Goal: Information Seeking & Learning: Learn about a topic

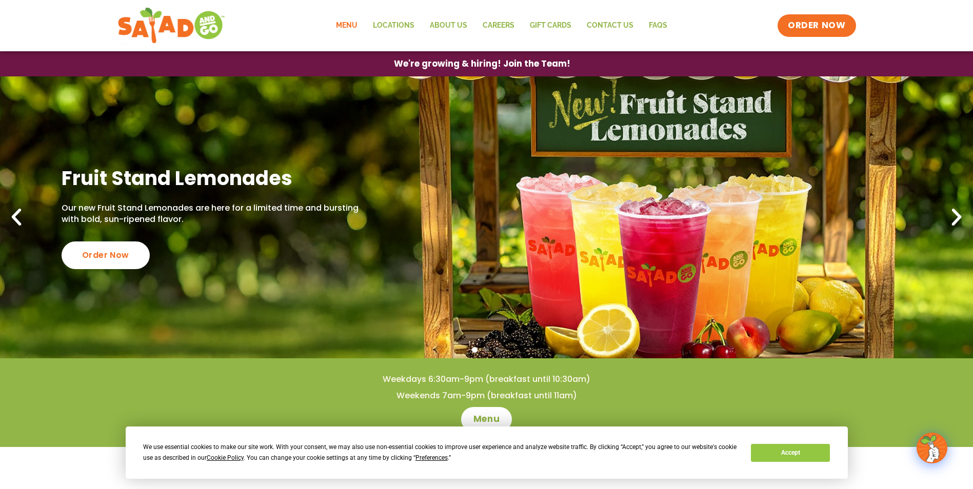
click at [357, 22] on link "Menu" at bounding box center [346, 26] width 37 height 24
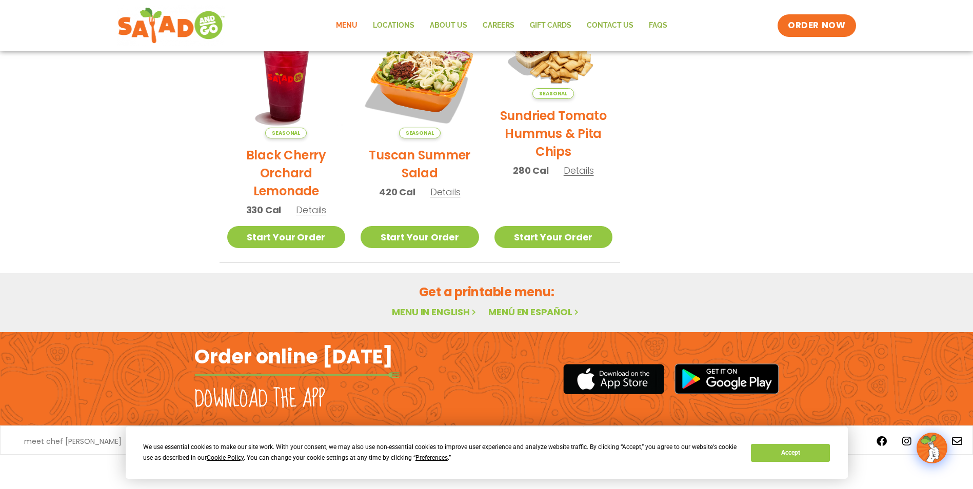
scroll to position [220, 0]
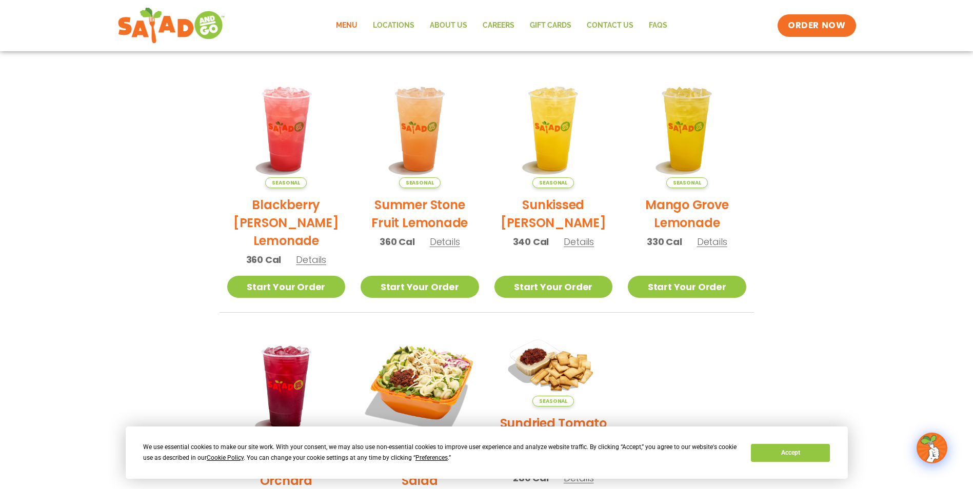
click at [342, 21] on link "Menu" at bounding box center [346, 26] width 37 height 24
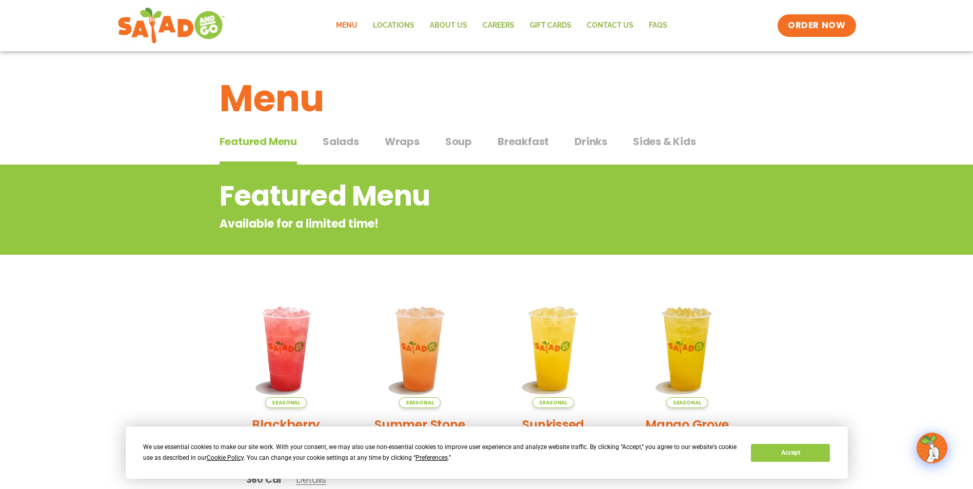
click at [343, 137] on span "Salads" at bounding box center [340, 141] width 36 height 15
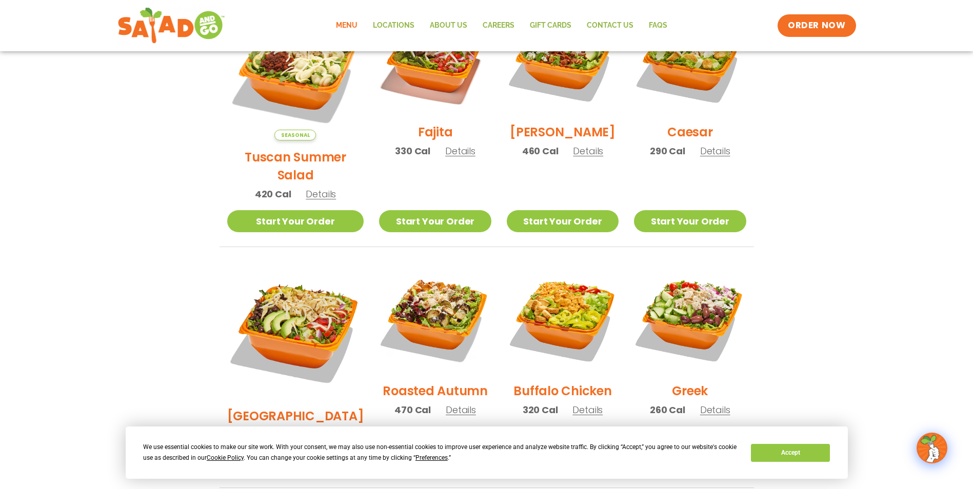
scroll to position [286, 0]
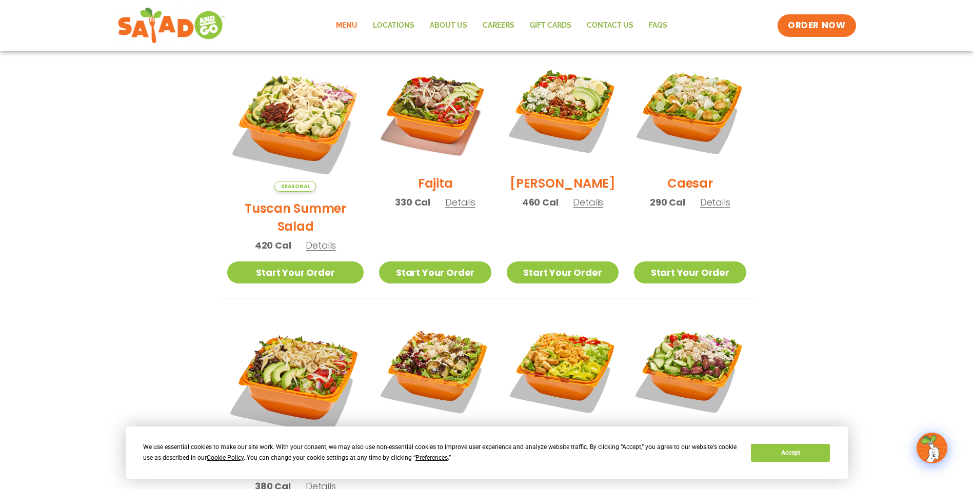
click at [585, 208] on span "Details" at bounding box center [588, 202] width 30 height 13
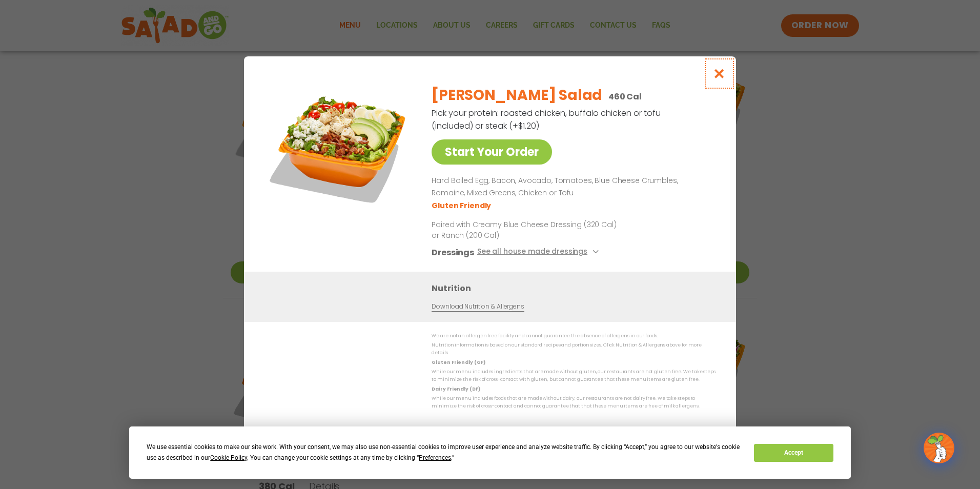
click at [725, 72] on icon "Close modal" at bounding box center [719, 73] width 13 height 11
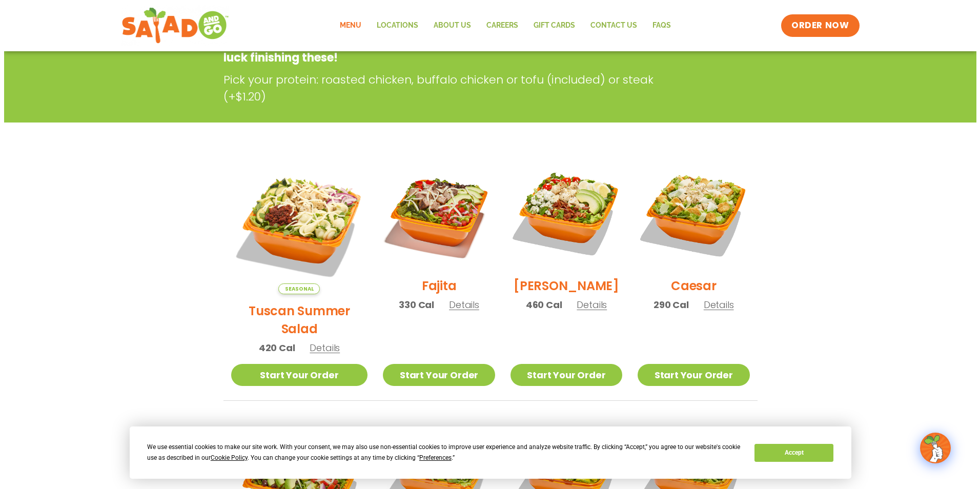
scroll to position [80, 0]
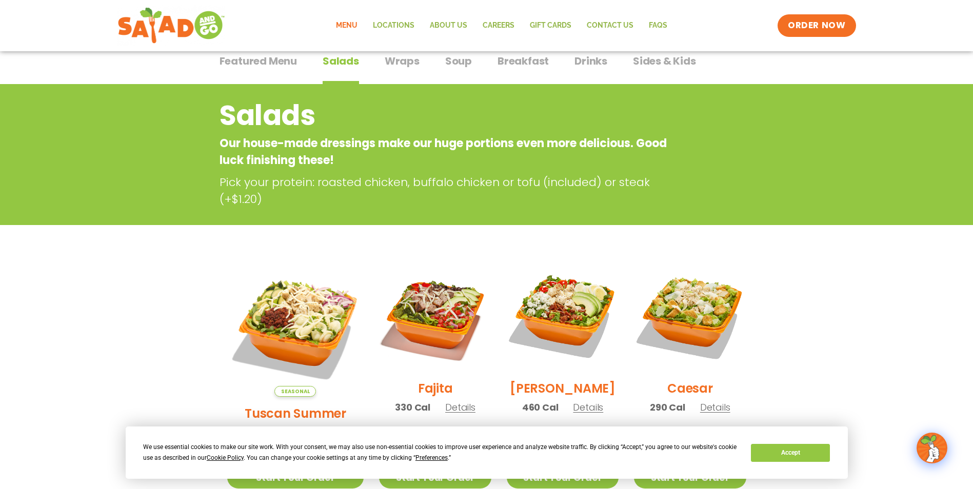
click at [574, 412] on span "Details" at bounding box center [588, 407] width 30 height 13
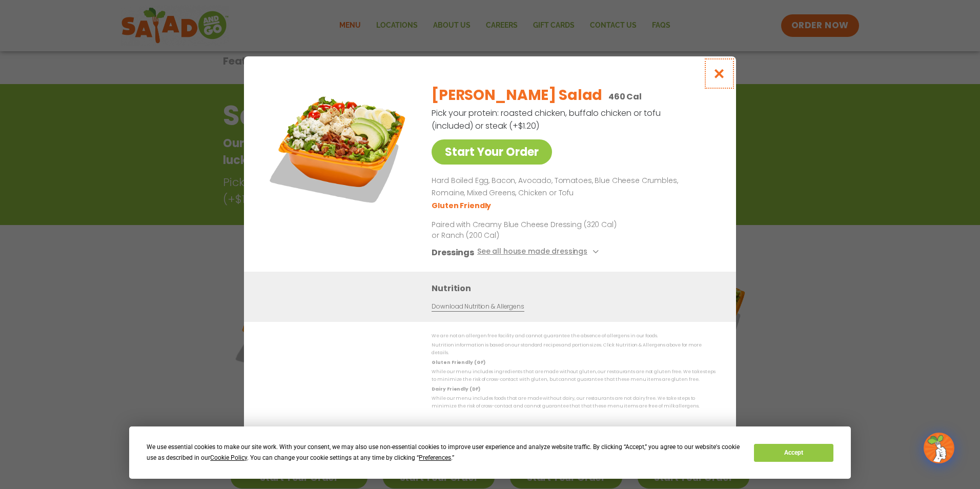
click at [714, 76] on icon "Close modal" at bounding box center [719, 73] width 13 height 11
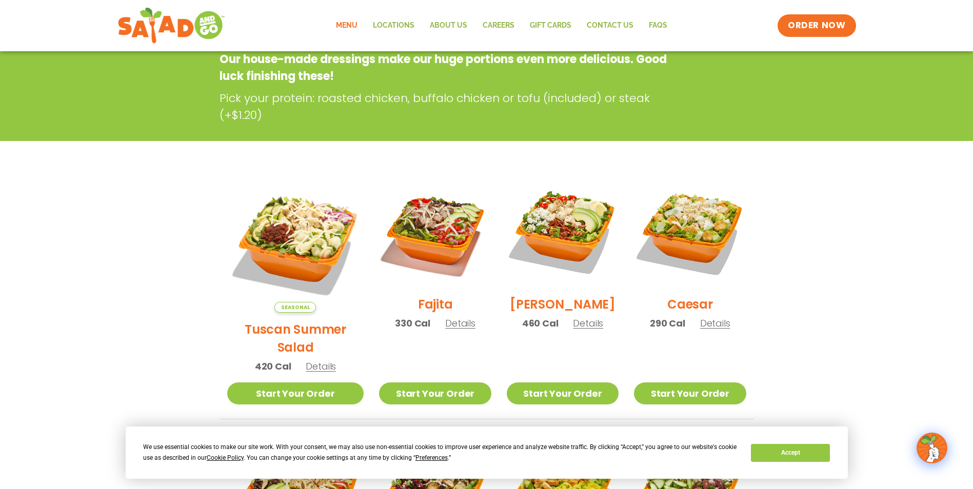
scroll to position [0, 0]
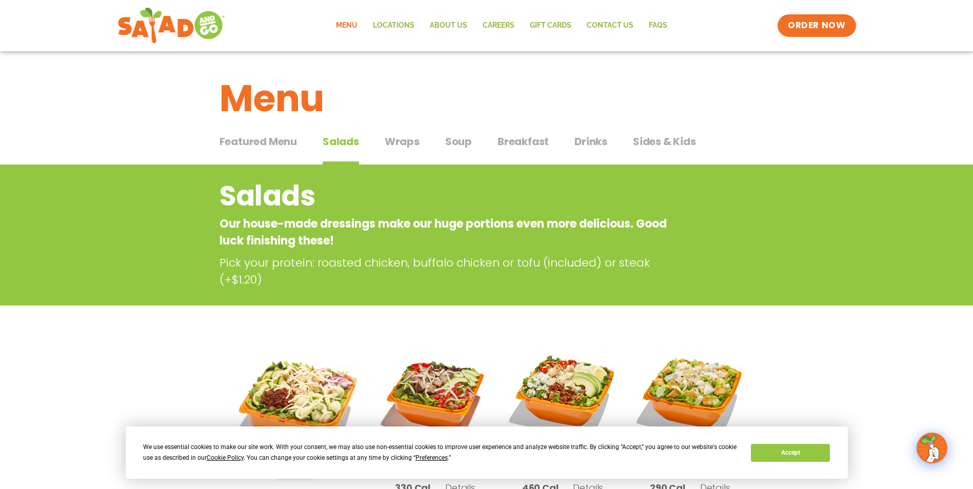
click at [596, 139] on span "Drinks" at bounding box center [590, 141] width 33 height 15
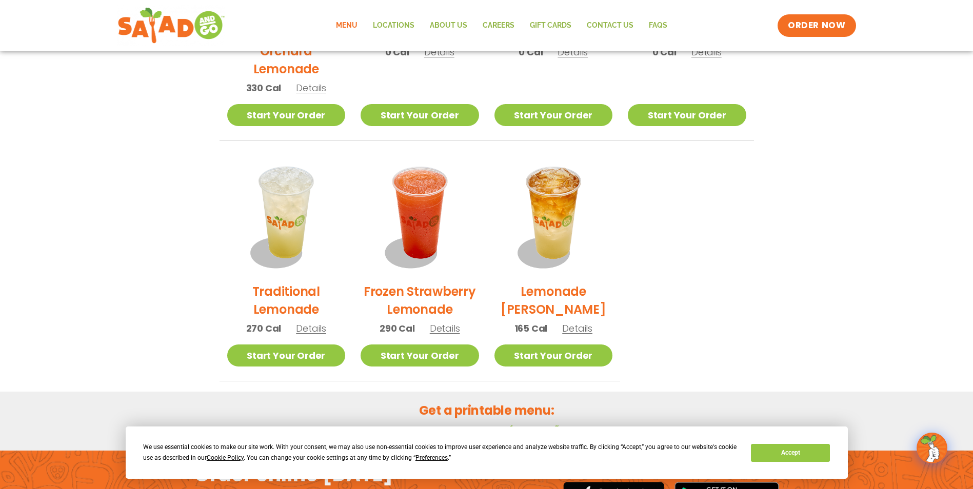
scroll to position [718, 0]
